Goal: Task Accomplishment & Management: Use online tool/utility

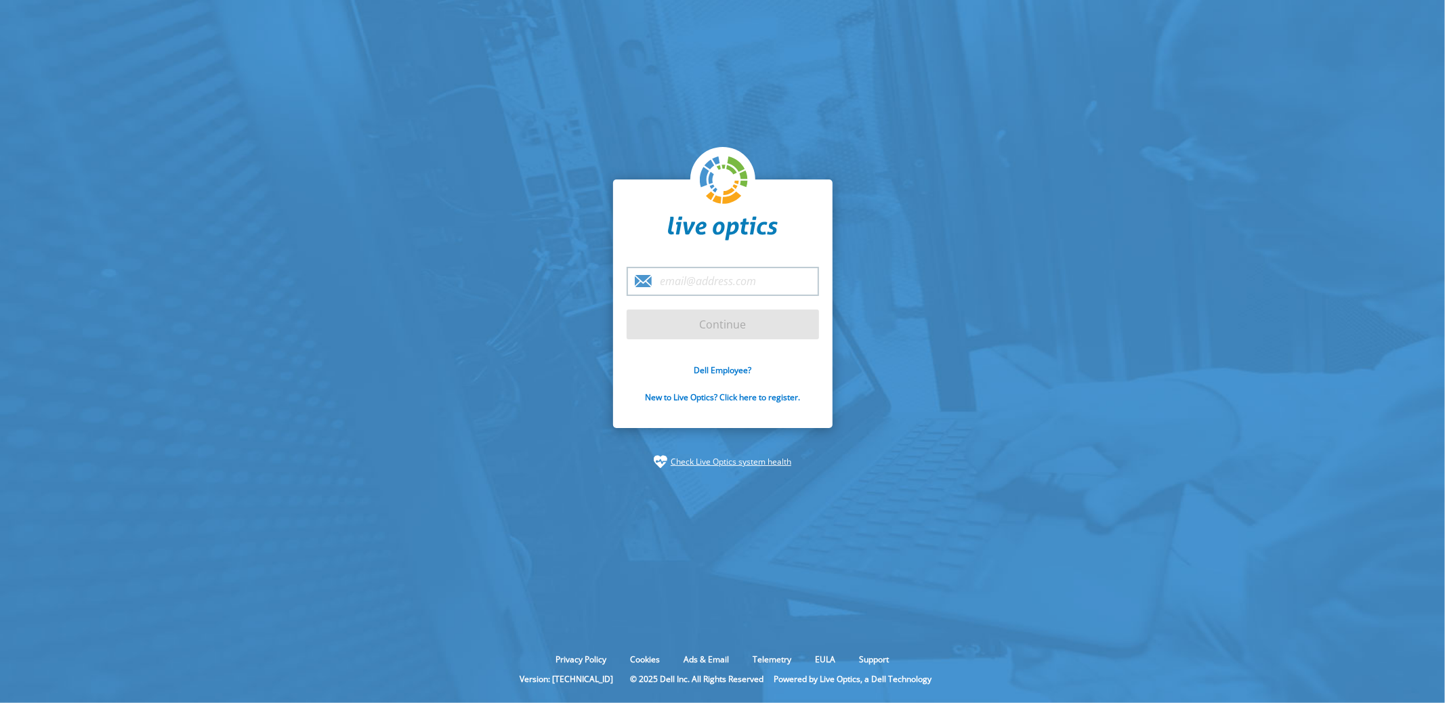
type input "[EMAIL_ADDRESS][DOMAIN_NAME]"
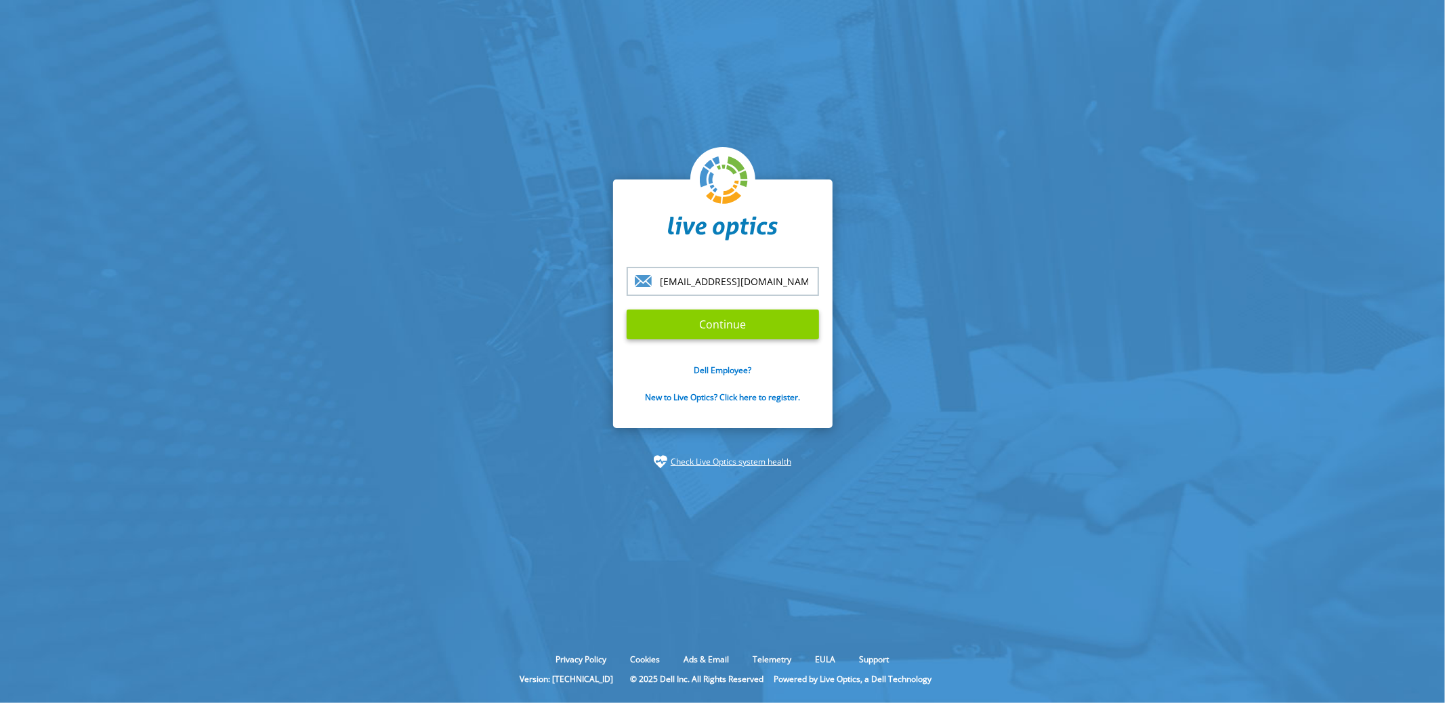
click at [726, 339] on input "Continue" at bounding box center [723, 325] width 192 height 30
click at [722, 329] on input "Continue" at bounding box center [723, 325] width 192 height 30
click at [730, 331] on input "Continue" at bounding box center [723, 325] width 192 height 30
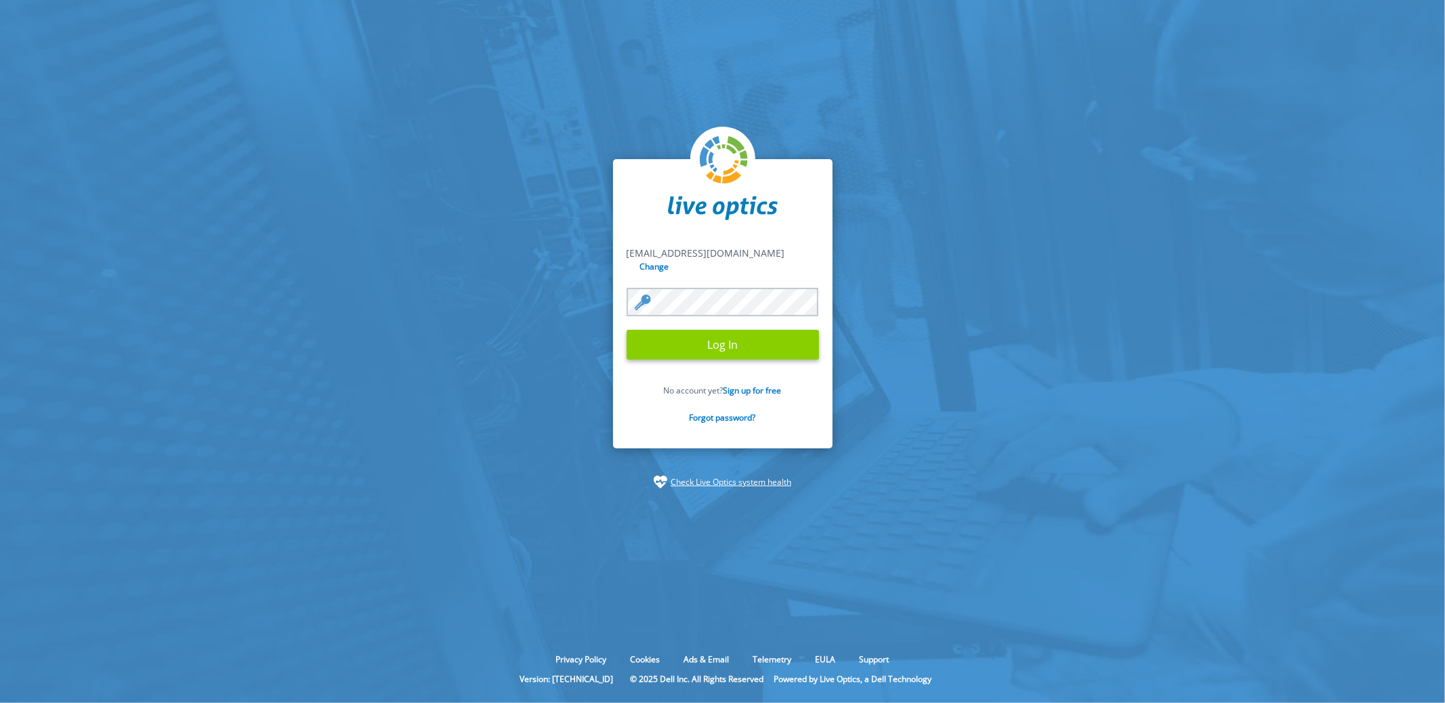
click at [724, 338] on input "Log In" at bounding box center [723, 345] width 192 height 30
click at [722, 345] on input "Log In" at bounding box center [723, 345] width 192 height 30
click at [732, 476] on link "Check Live Optics system health" at bounding box center [731, 483] width 121 height 14
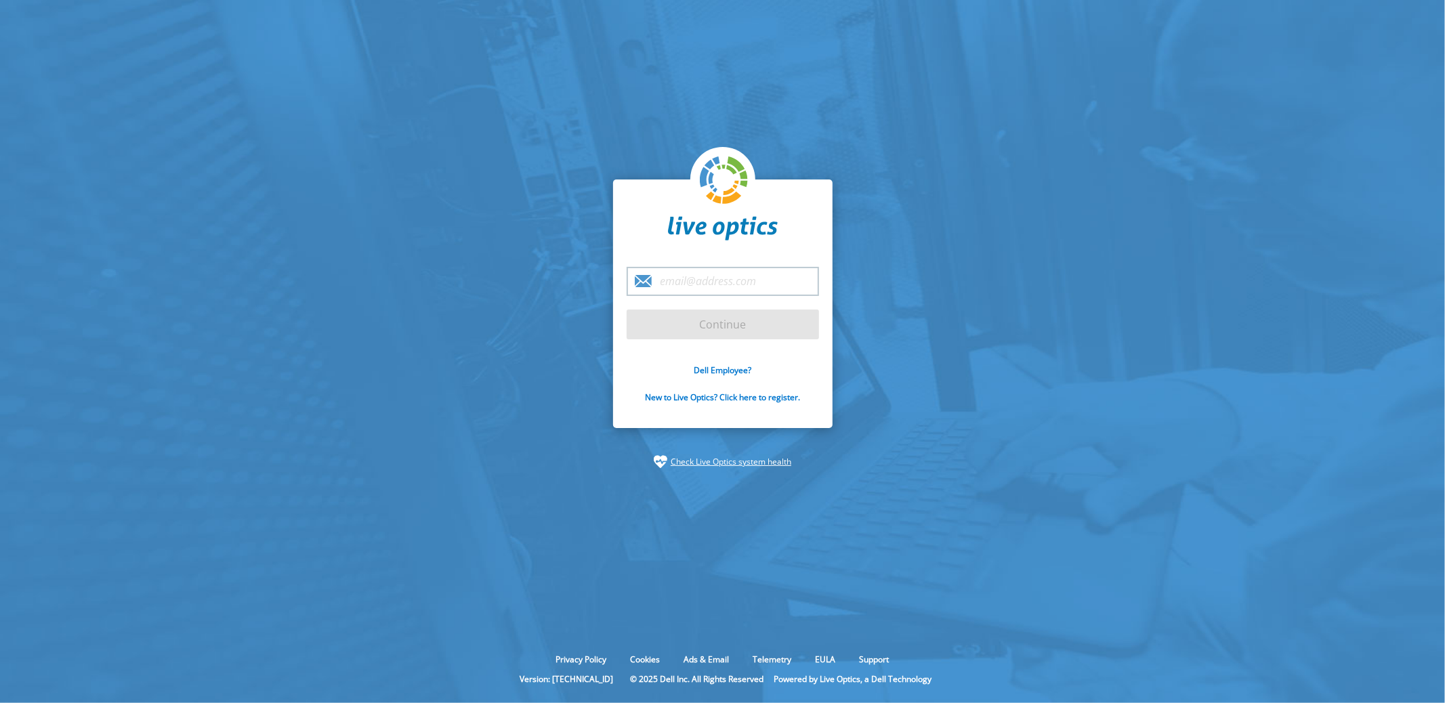
type input "[EMAIL_ADDRESS][DOMAIN_NAME]"
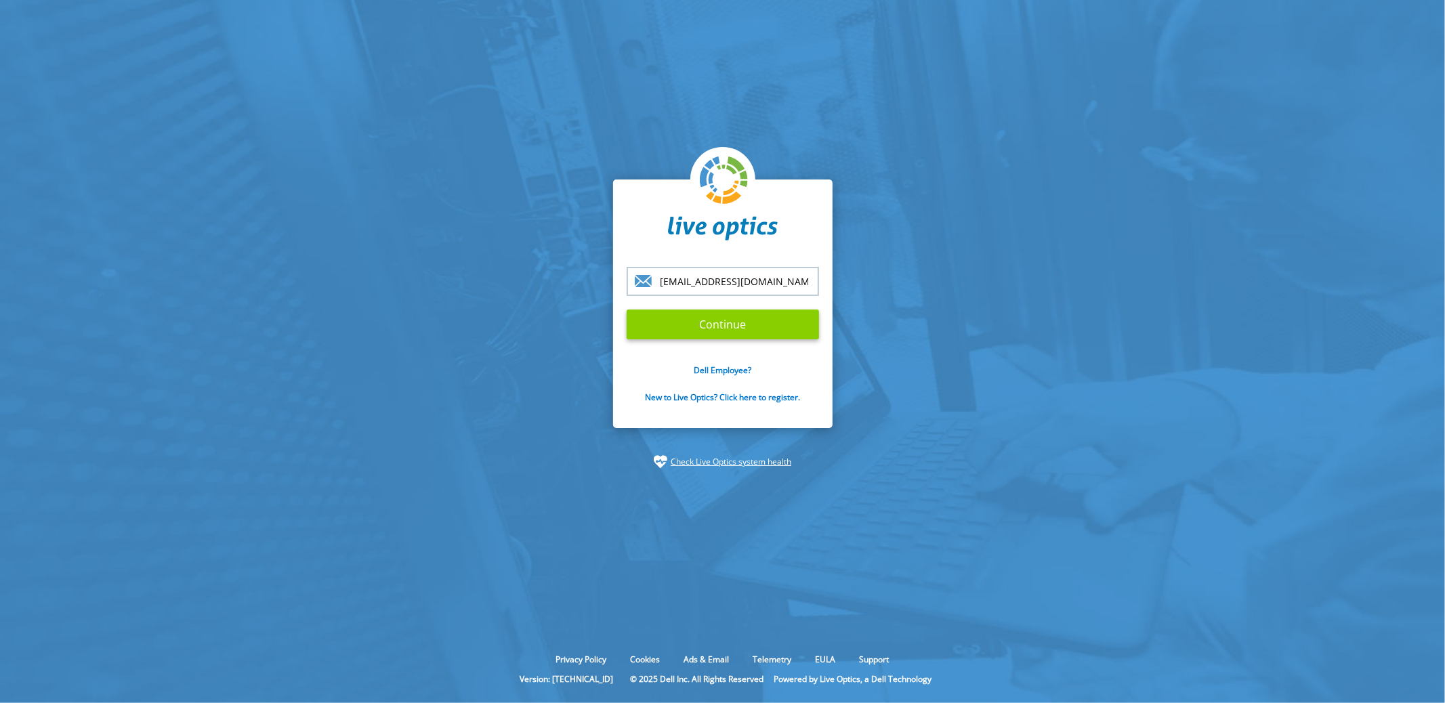
click at [726, 332] on input "Continue" at bounding box center [723, 325] width 192 height 30
click at [730, 321] on input "Continue" at bounding box center [723, 325] width 192 height 30
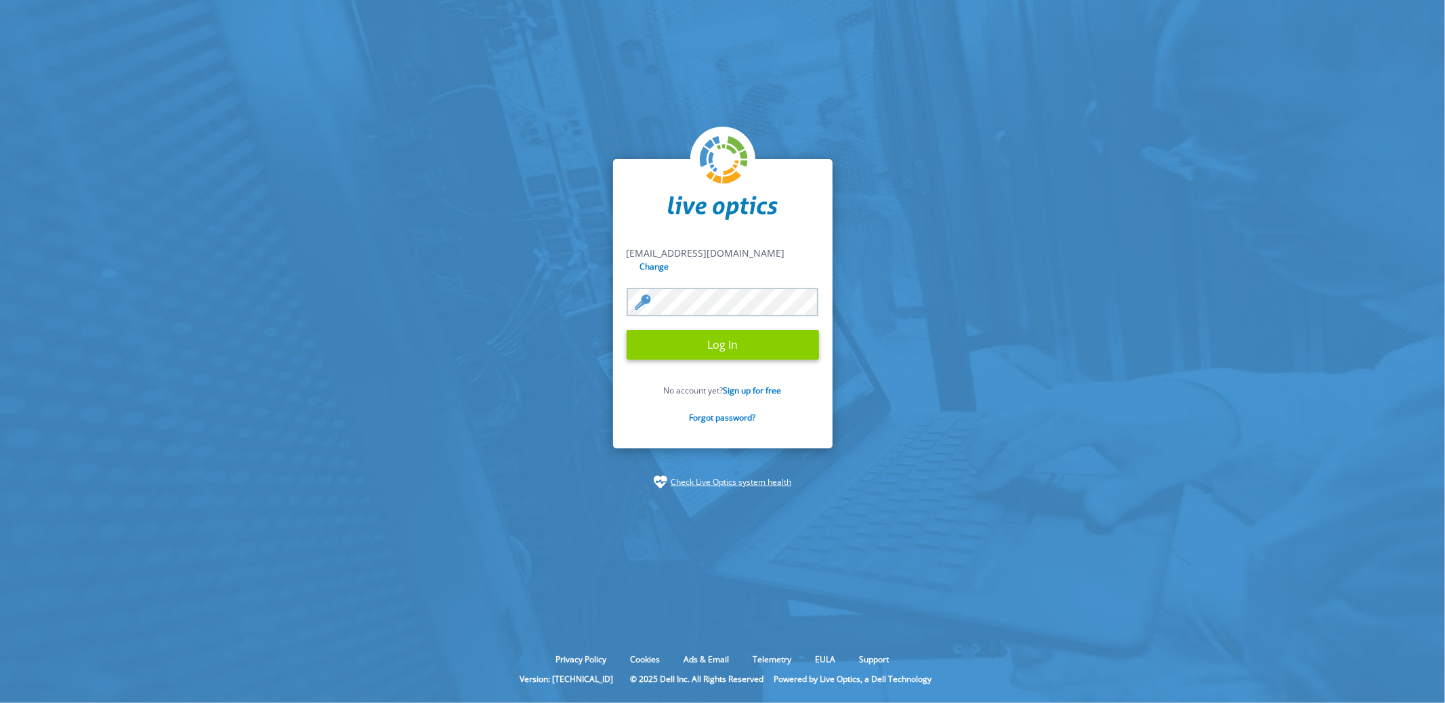
click at [725, 337] on input "Log In" at bounding box center [723, 345] width 192 height 30
click at [713, 338] on input "Log In" at bounding box center [723, 345] width 192 height 30
click at [725, 339] on input "Log In" at bounding box center [723, 345] width 192 height 30
click at [728, 341] on input "Log In" at bounding box center [723, 345] width 192 height 30
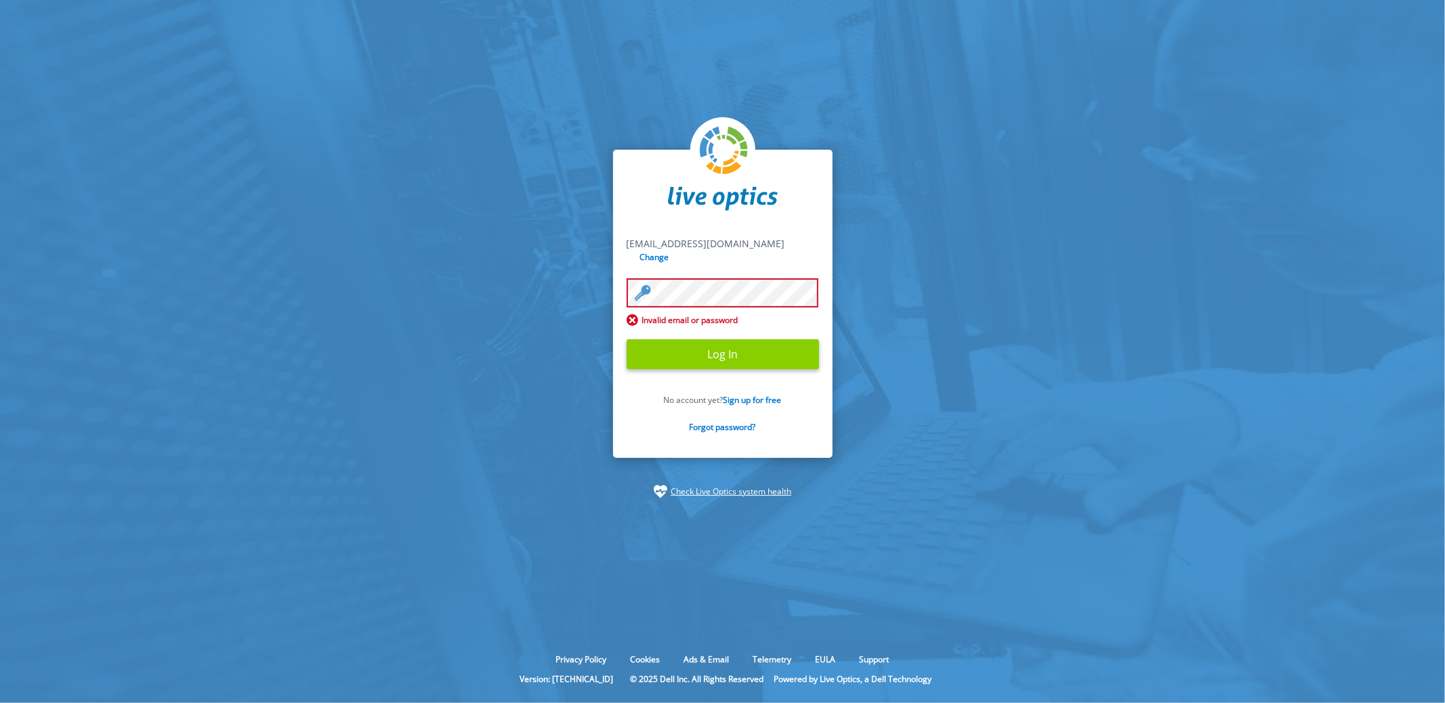
click at [728, 352] on input "Log In" at bounding box center [723, 354] width 192 height 30
click at [1016, 341] on section "fseal@scalecomputing.com fseal@scalecomputing.com Change Invalid email or passw…" at bounding box center [722, 324] width 1445 height 648
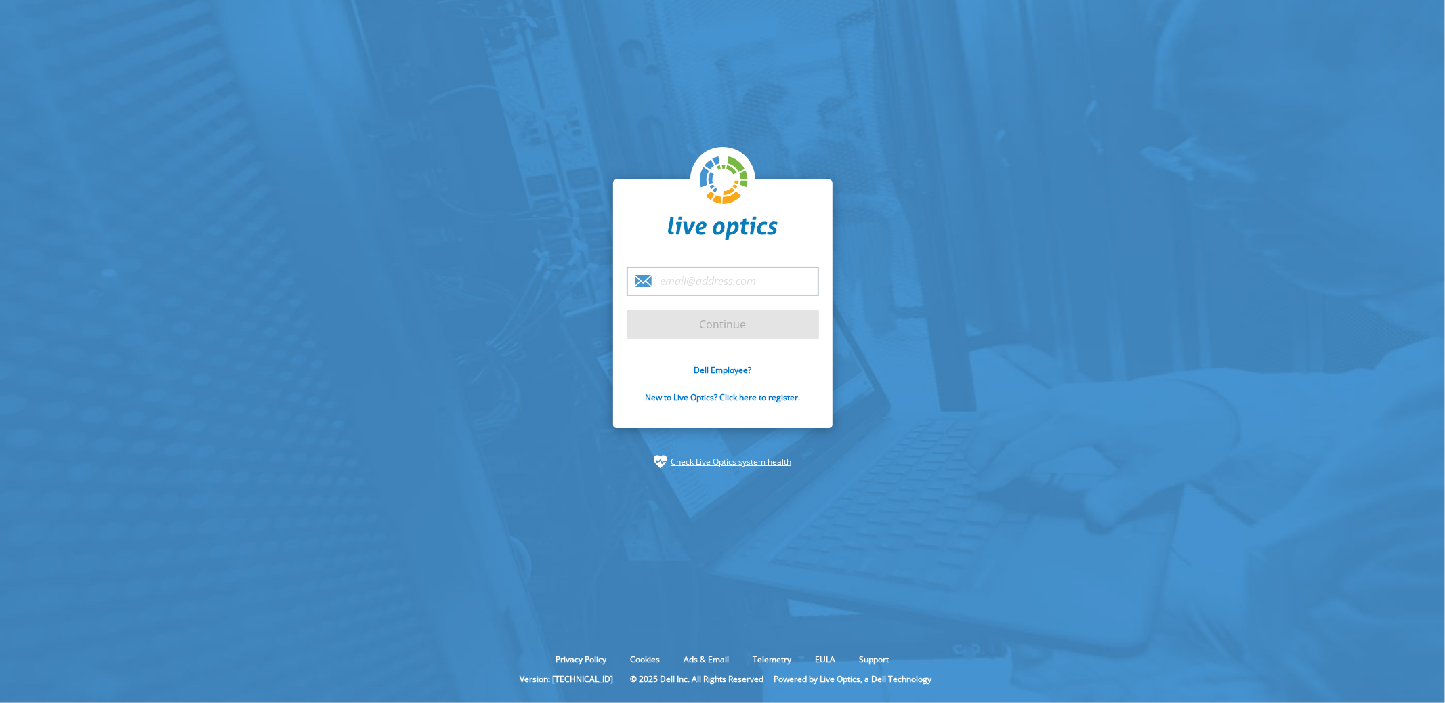
type input "[EMAIL_ADDRESS][DOMAIN_NAME]"
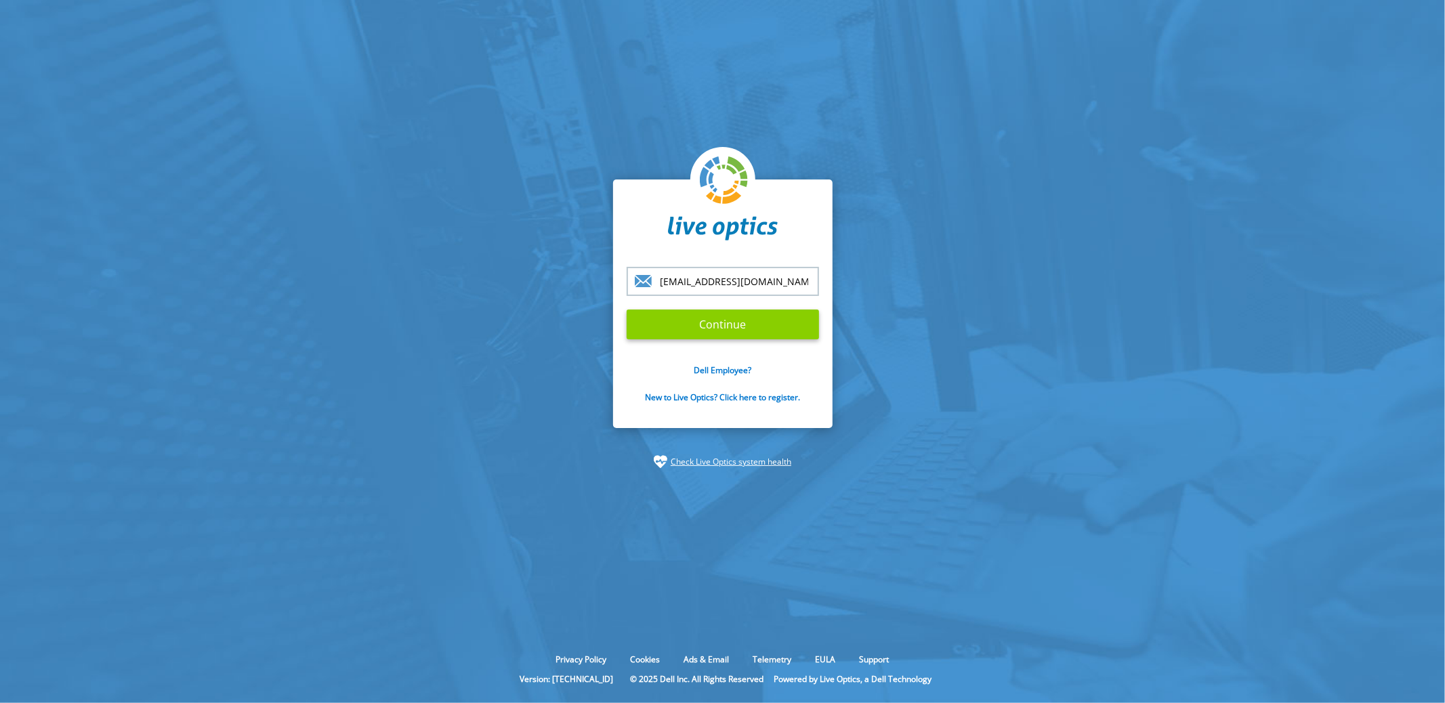
click at [730, 329] on input "Continue" at bounding box center [723, 325] width 192 height 30
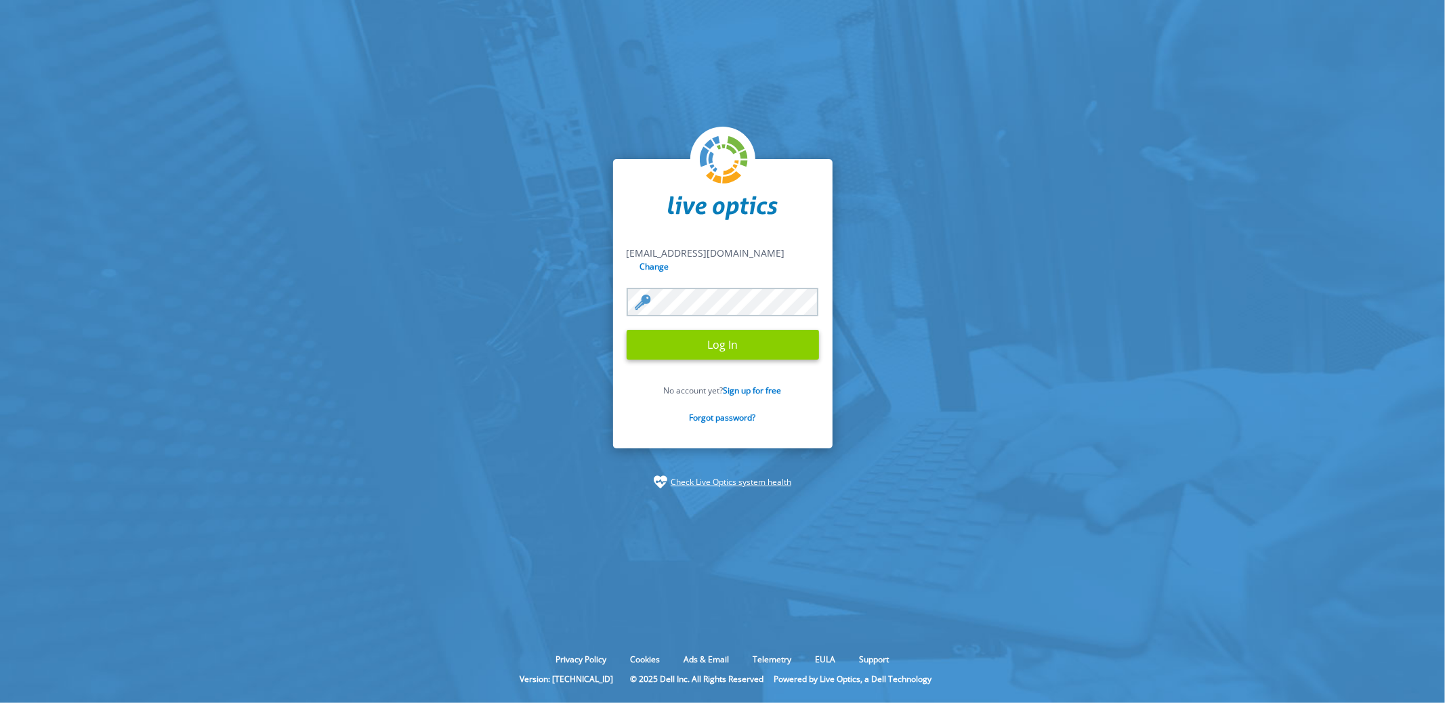
click at [727, 340] on input "Log In" at bounding box center [723, 345] width 192 height 30
click at [729, 341] on input "Log In" at bounding box center [723, 345] width 192 height 30
